Goal: Check status: Check status

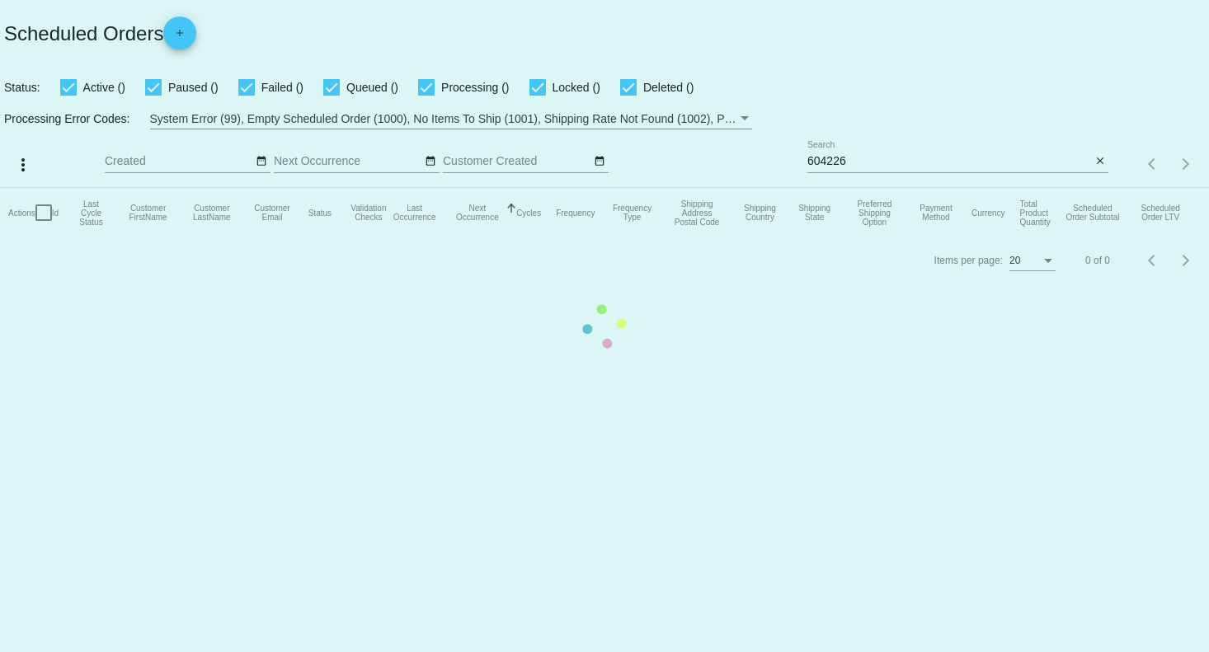
click at [636, 238] on mat-table "Actions Id Last Cycle Status Customer FirstName Customer LastName Customer Emai…" at bounding box center [604, 212] width 1209 height 49
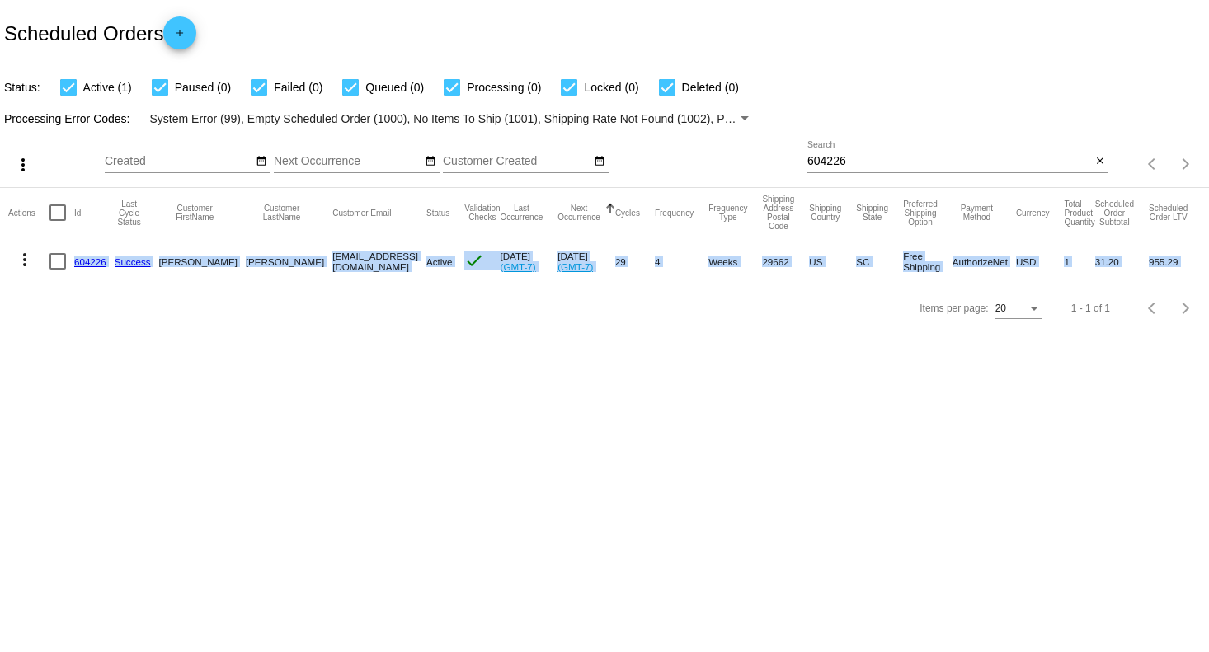
click at [889, 374] on body "Scheduled Orders add Status: Active (1) Paused (0) Failed (0) Queued (0) Proces…" at bounding box center [604, 326] width 1209 height 652
click at [1096, 151] on div "604226 Search close" at bounding box center [958, 157] width 301 height 32
click at [1101, 160] on mat-icon "close" at bounding box center [1101, 161] width 12 height 13
click at [1104, 188] on mat-table "Actions Id Last Cycle Status Customer FirstName Customer LastName Customer Emai…" at bounding box center [604, 236] width 1209 height 97
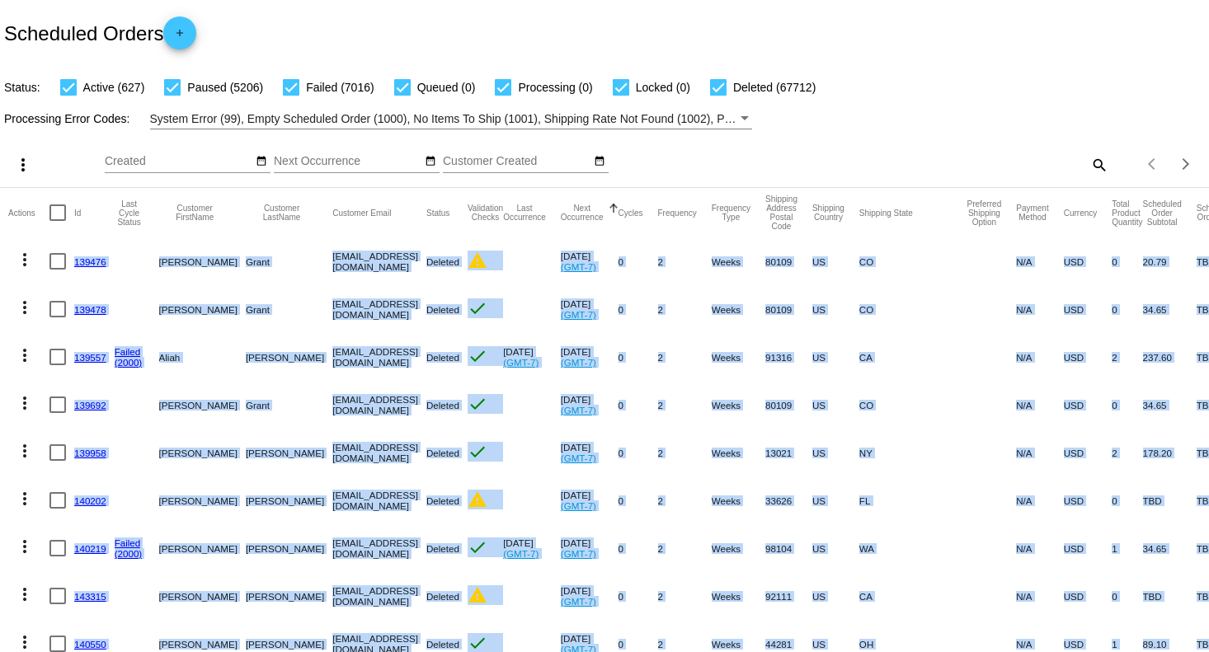
click at [1109, 164] on div "Items per page: 20 1 - 20 of 80561" at bounding box center [1159, 164] width 101 height 46
click at [1089, 167] on mat-icon "search" at bounding box center [1099, 165] width 20 height 26
click at [987, 152] on div "Search" at bounding box center [958, 157] width 301 height 32
paste input "[EMAIL_ADDRESS][DOMAIN_NAME]"
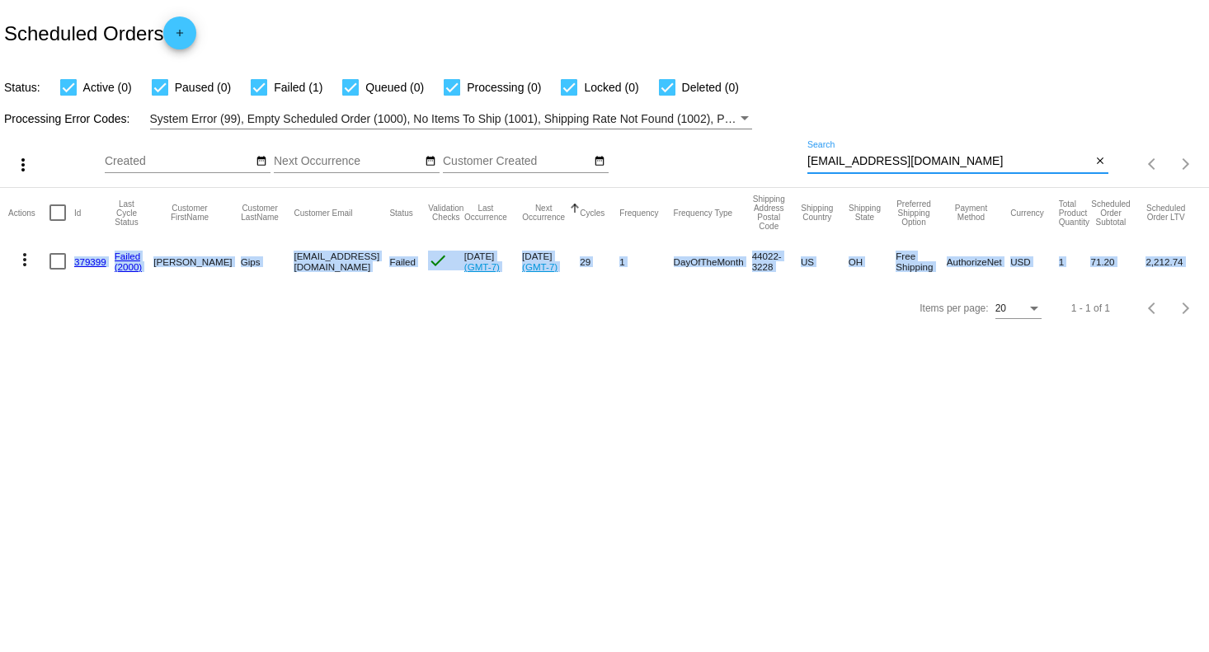
type input "[EMAIL_ADDRESS][DOMAIN_NAME]"
click at [100, 259] on link "379399" at bounding box center [90, 262] width 32 height 11
